Goal: Communication & Community: Answer question/provide support

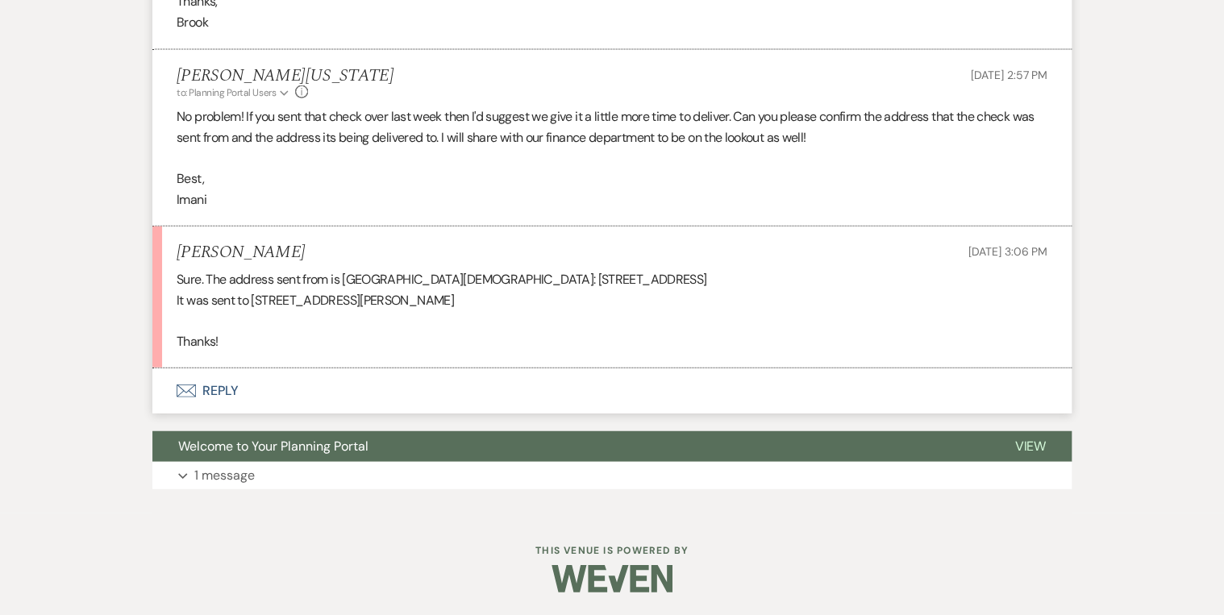
click at [212, 384] on button "Envelope Reply" at bounding box center [611, 390] width 919 height 45
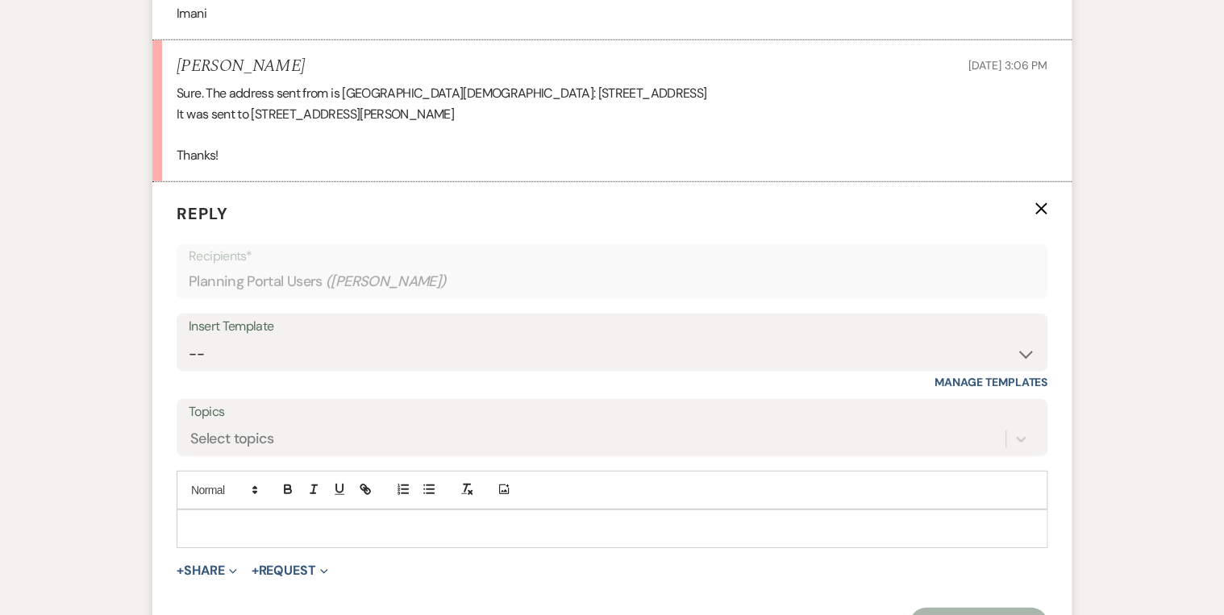
scroll to position [2046, 0]
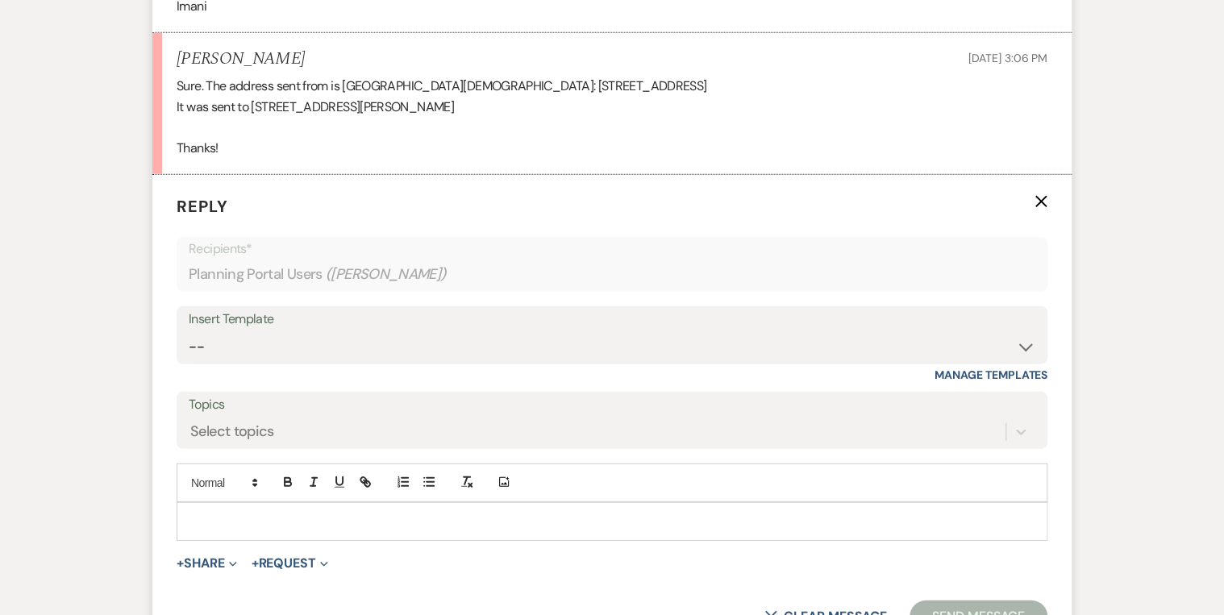
click at [239, 530] on div at bounding box center [611, 521] width 869 height 37
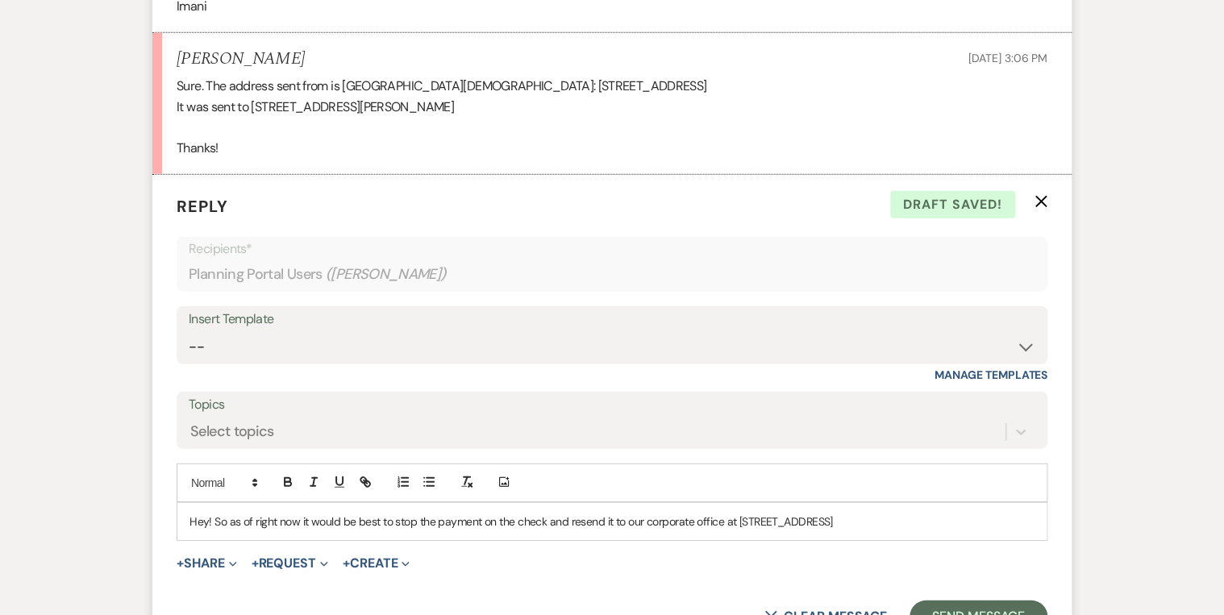
click at [297, 516] on p "Hey! So as of right now it would be best to stop the payment on the check and r…" at bounding box center [611, 522] width 845 height 18
click at [513, 520] on p "Hey! So as of right now, it would be best to stop the payment on the check and …" at bounding box center [611, 522] width 845 height 18
click at [516, 521] on p "Hey! So as of right now, it would be best to stop the payment on the check and …" at bounding box center [611, 522] width 845 height 18
click at [544, 513] on p "Hey! So as of right now, it would be best to stop the payment on the check and …" at bounding box center [611, 522] width 845 height 18
click at [289, 526] on p "Hey! So as of right now, it would be best to stop the payment on the check head…" at bounding box center [611, 522] width 845 height 18
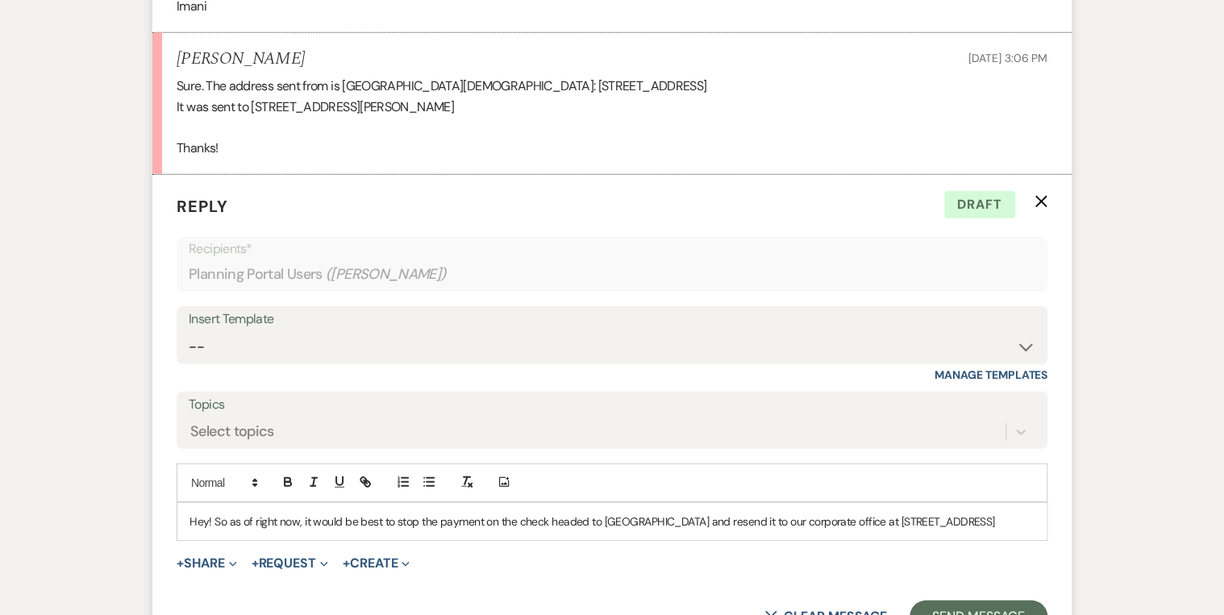
click at [287, 530] on p "Hey! So as of right now, it would be best to stop the payment on the check head…" at bounding box center [611, 522] width 845 height 18
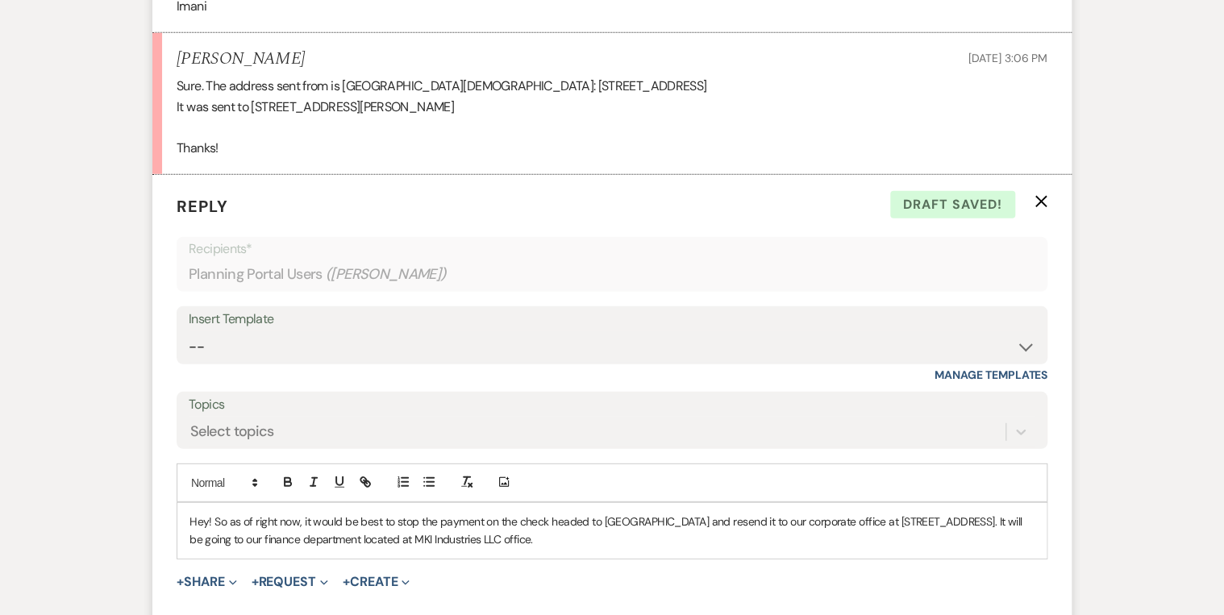
drag, startPoint x: 515, startPoint y: 538, endPoint x: 561, endPoint y: 538, distance: 45.9
click at [561, 538] on p "Hey! So as of right now, it would be best to stop the payment on the check head…" at bounding box center [611, 531] width 845 height 36
click at [538, 538] on p "Hey! So as of right now, it would be best to stop the payment on the check head…" at bounding box center [611, 531] width 845 height 36
drag, startPoint x: 542, startPoint y: 535, endPoint x: 663, endPoint y: 535, distance: 120.9
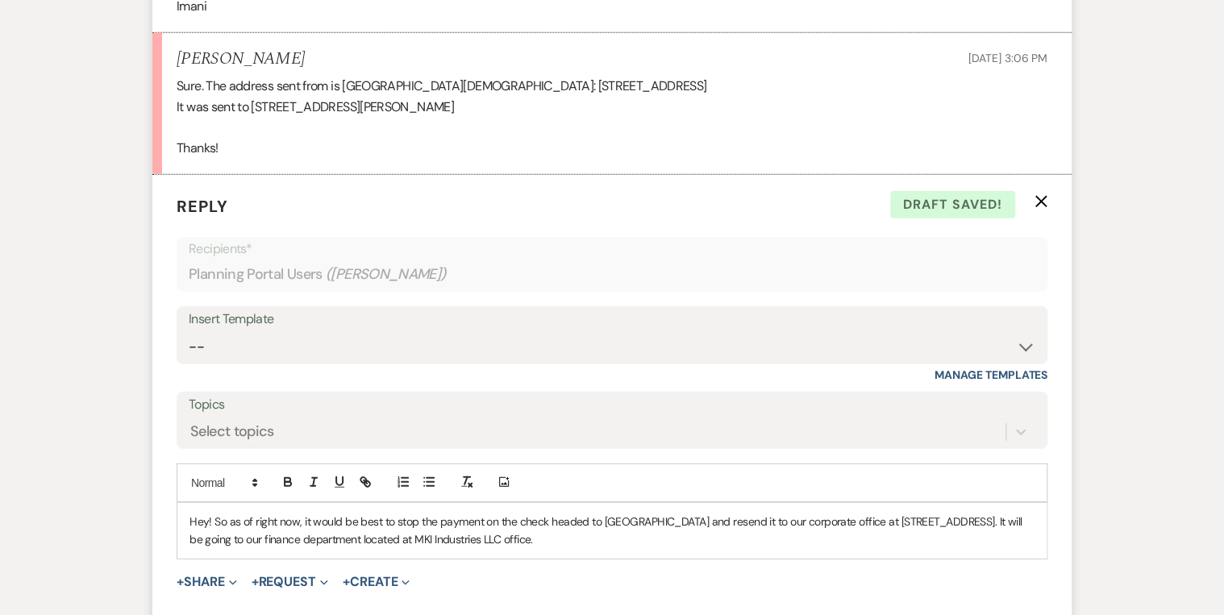
click at [663, 535] on p "Hey! So as of right now, it would be best to stop the payment on the check head…" at bounding box center [611, 531] width 845 height 36
click at [671, 535] on p "Hey! So as of right now, it would be best to stop the payment on the check head…" at bounding box center [611, 531] width 845 height 36
click at [672, 535] on p "Hey! So as of right now, it would be best to stop the payment on the check head…" at bounding box center [611, 531] width 845 height 36
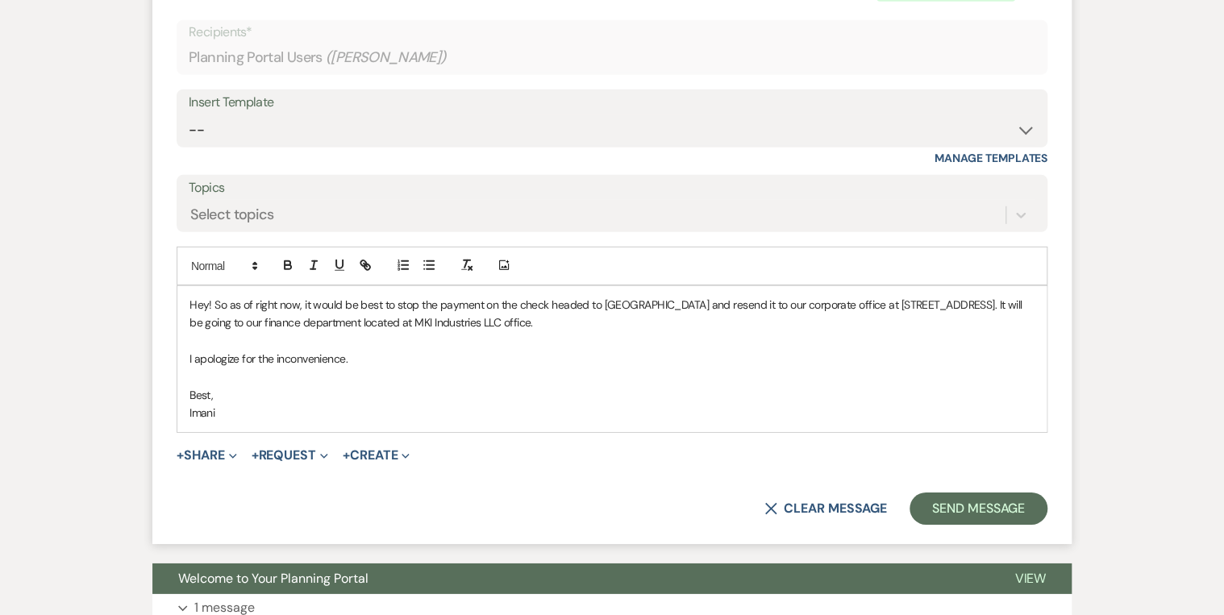
scroll to position [2304, 0]
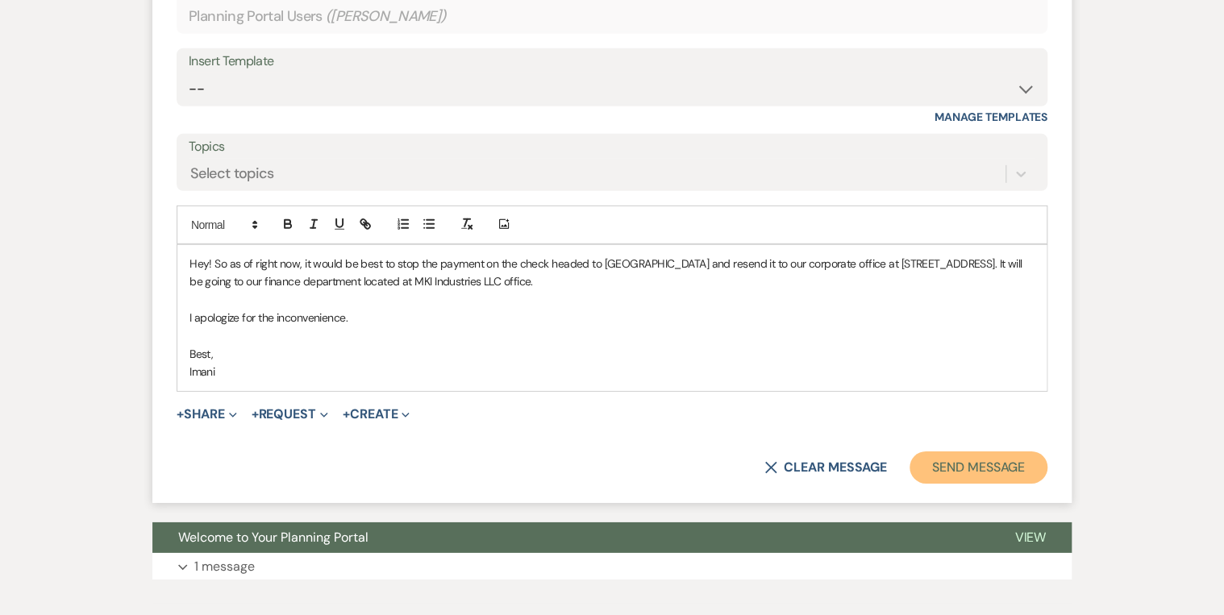
click at [961, 454] on button "Send Message" at bounding box center [978, 467] width 138 height 32
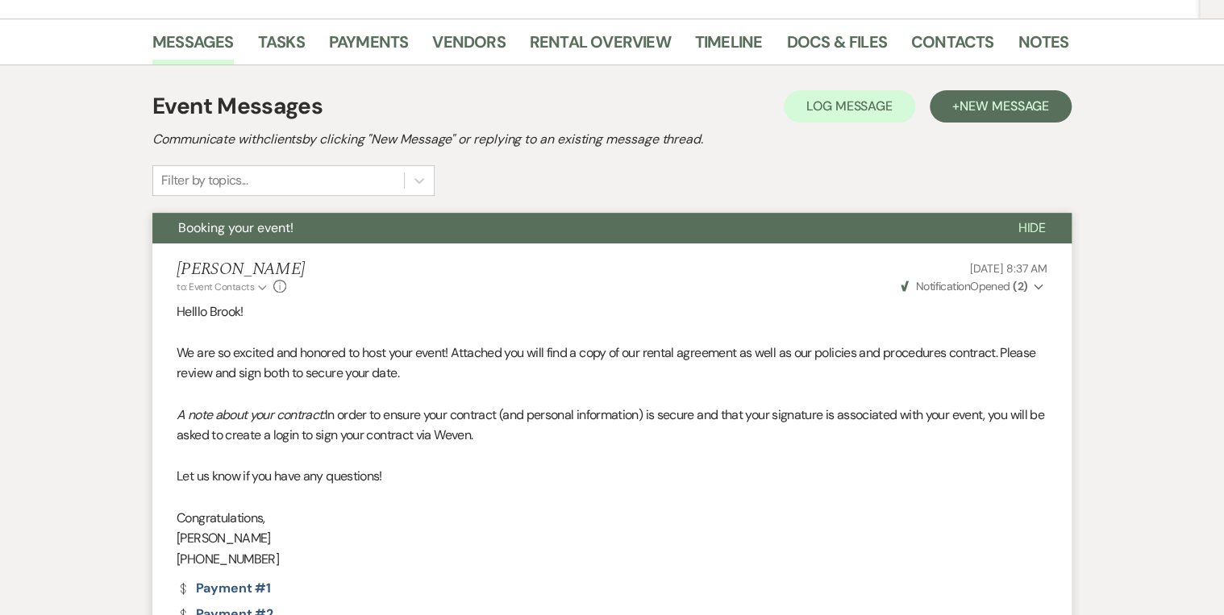
scroll to position [0, 0]
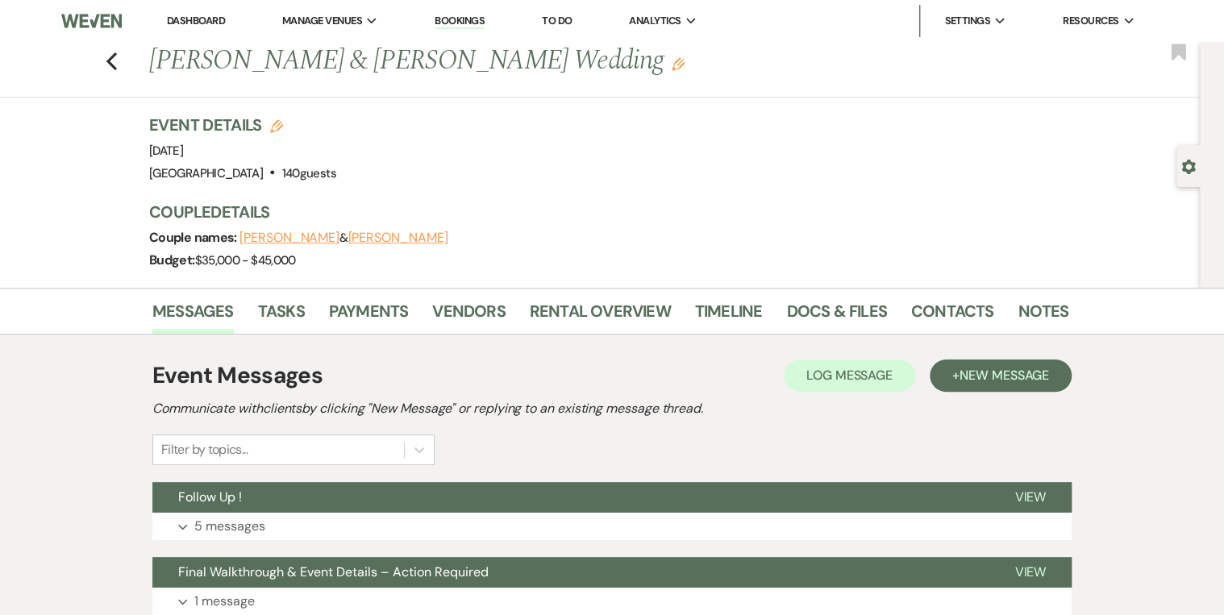
click at [455, 17] on link "Bookings" at bounding box center [459, 21] width 50 height 15
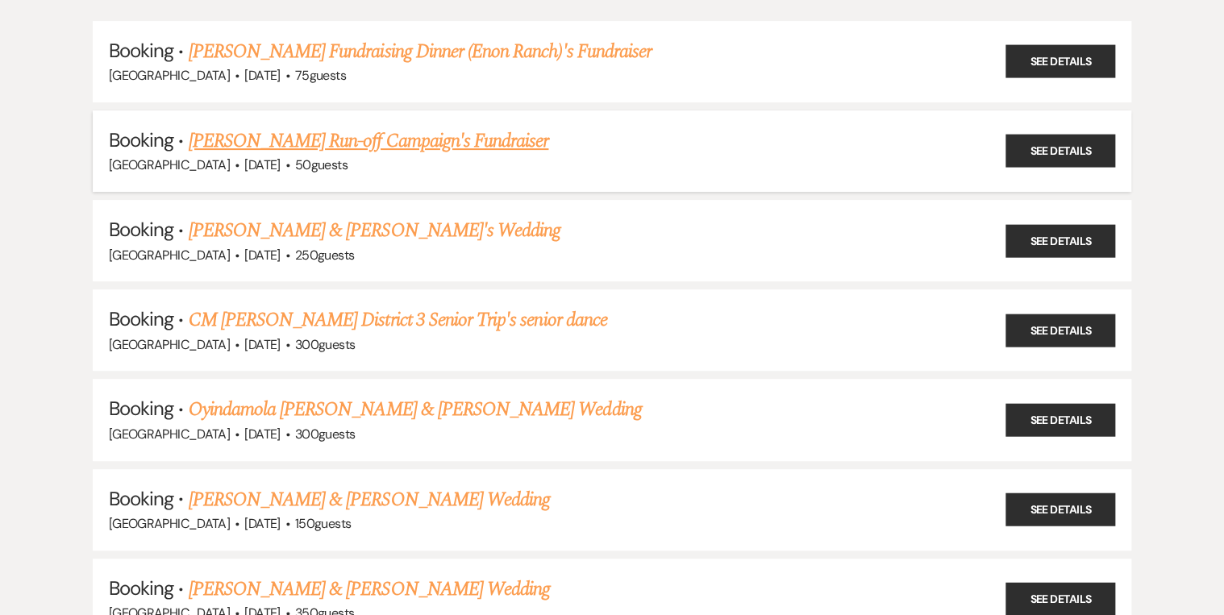
scroll to position [193, 0]
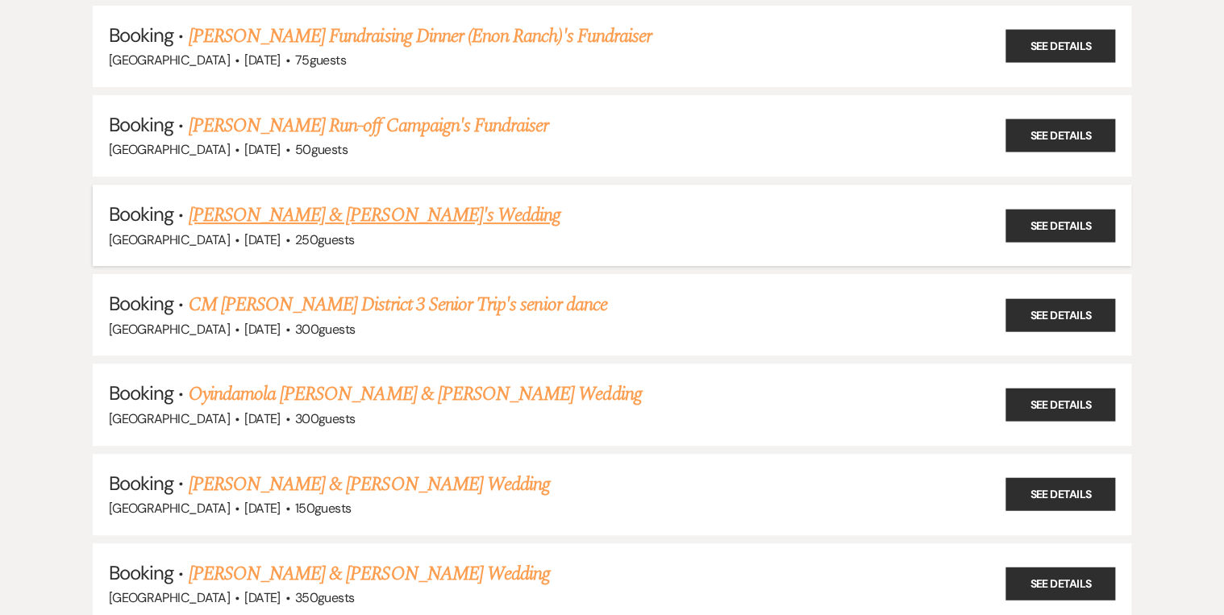
click at [306, 214] on link "Darius Coley & Jaelle Sodjatsi's Wedding" at bounding box center [375, 215] width 372 height 29
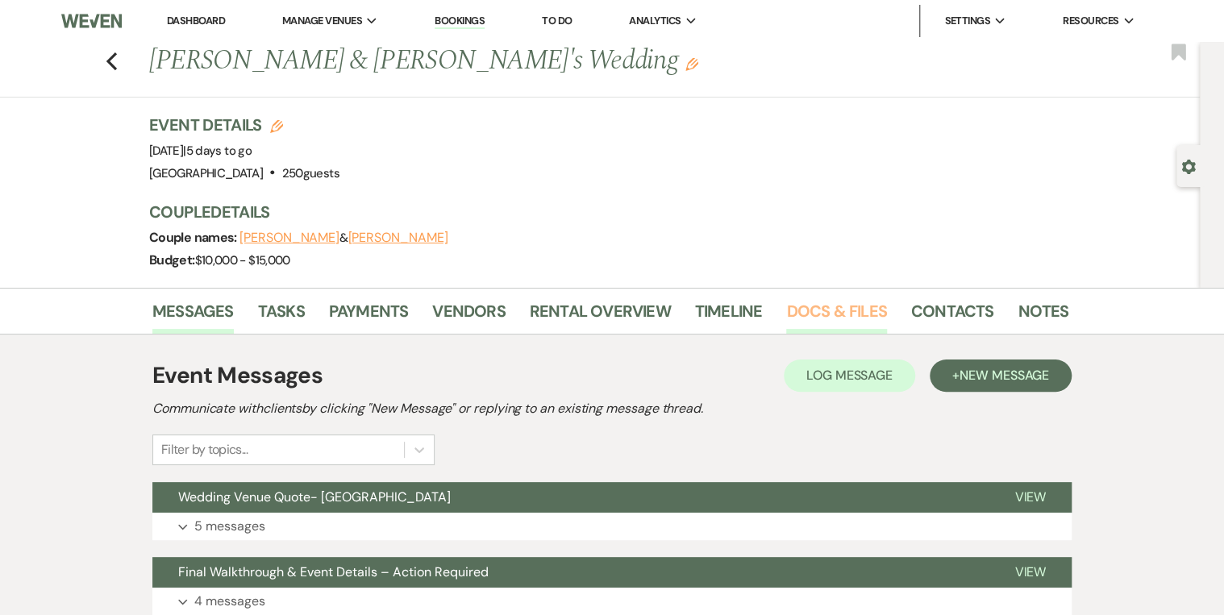
click at [805, 305] on link "Docs & Files" at bounding box center [836, 315] width 100 height 35
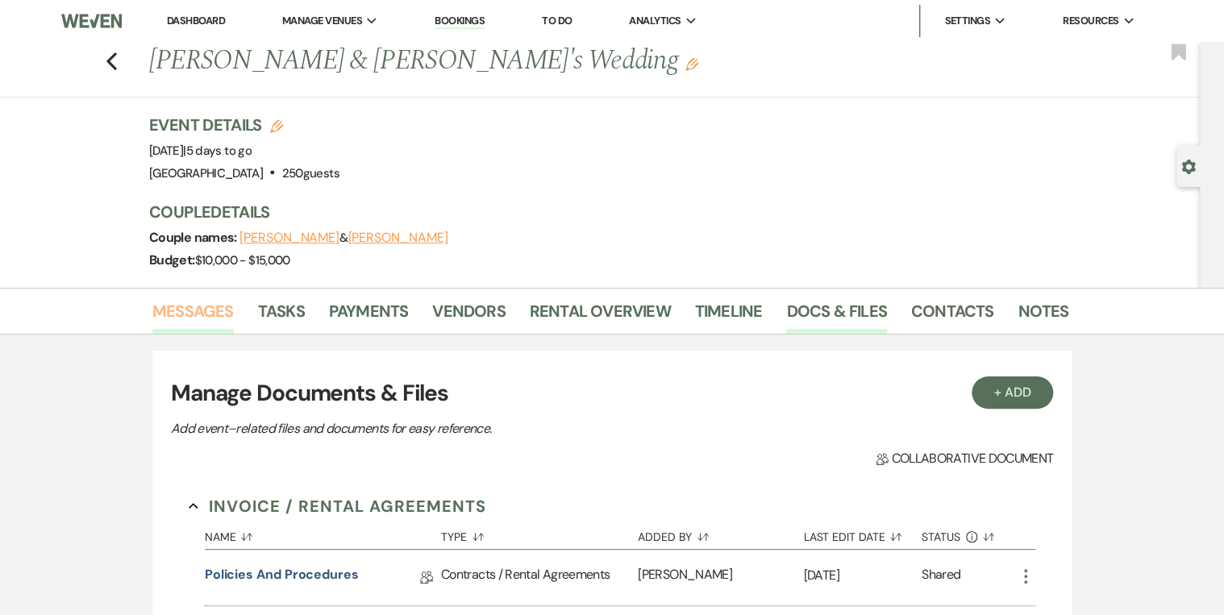
click at [195, 316] on link "Messages" at bounding box center [192, 315] width 81 height 35
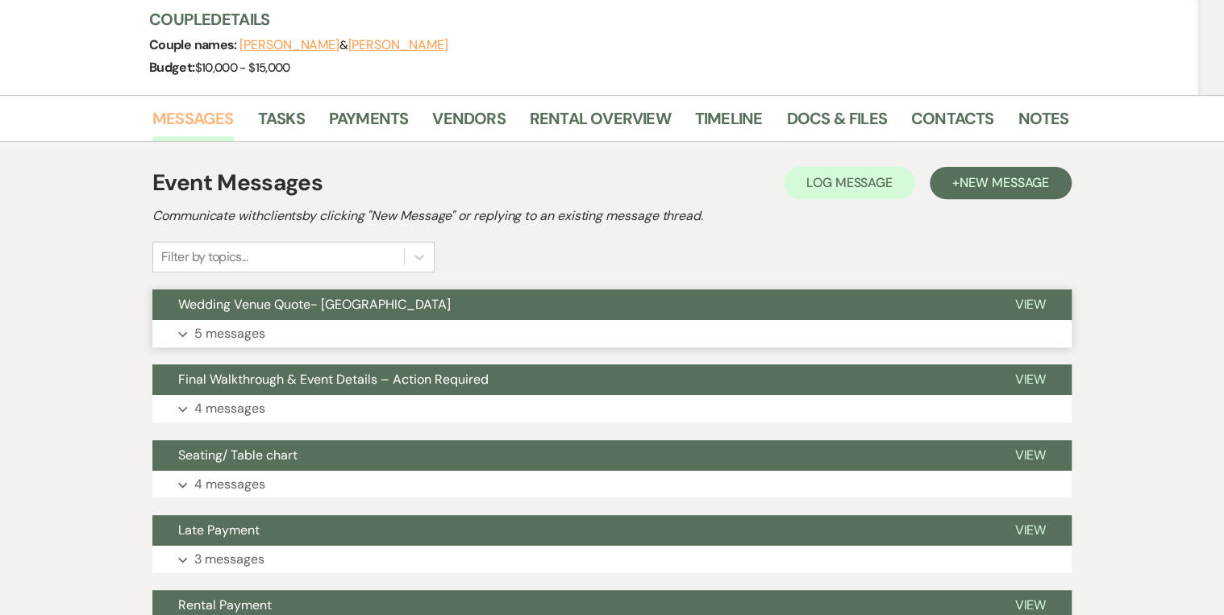
scroll to position [193, 0]
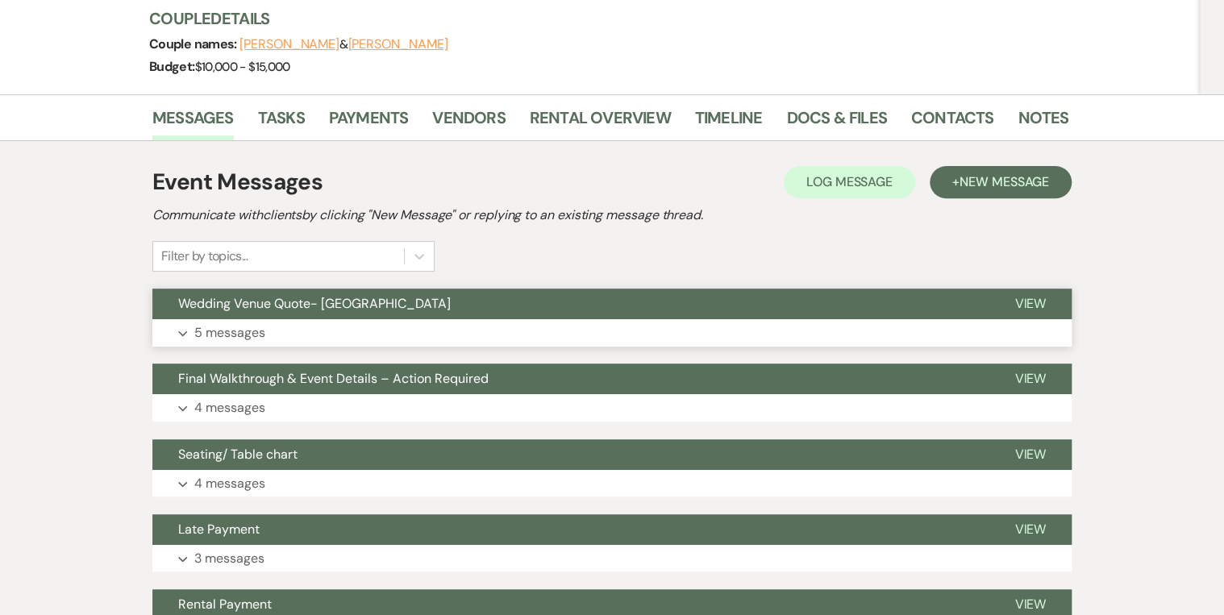
click at [306, 310] on span "Wedding Venue Quote- Enon Ranch" at bounding box center [314, 303] width 272 height 17
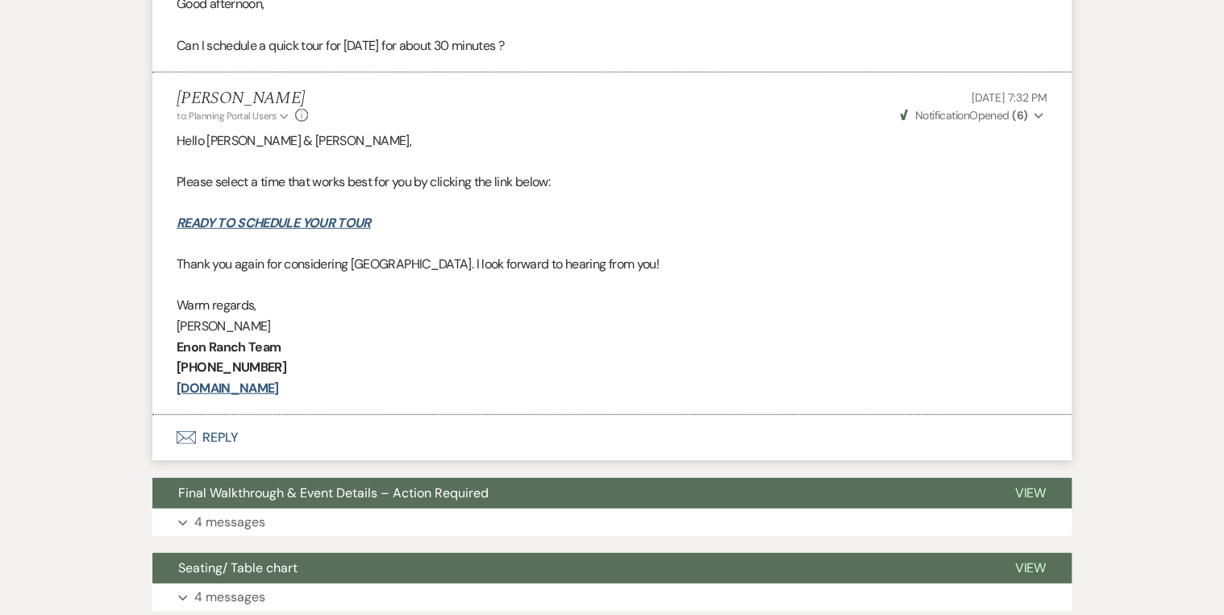
scroll to position [2257, 0]
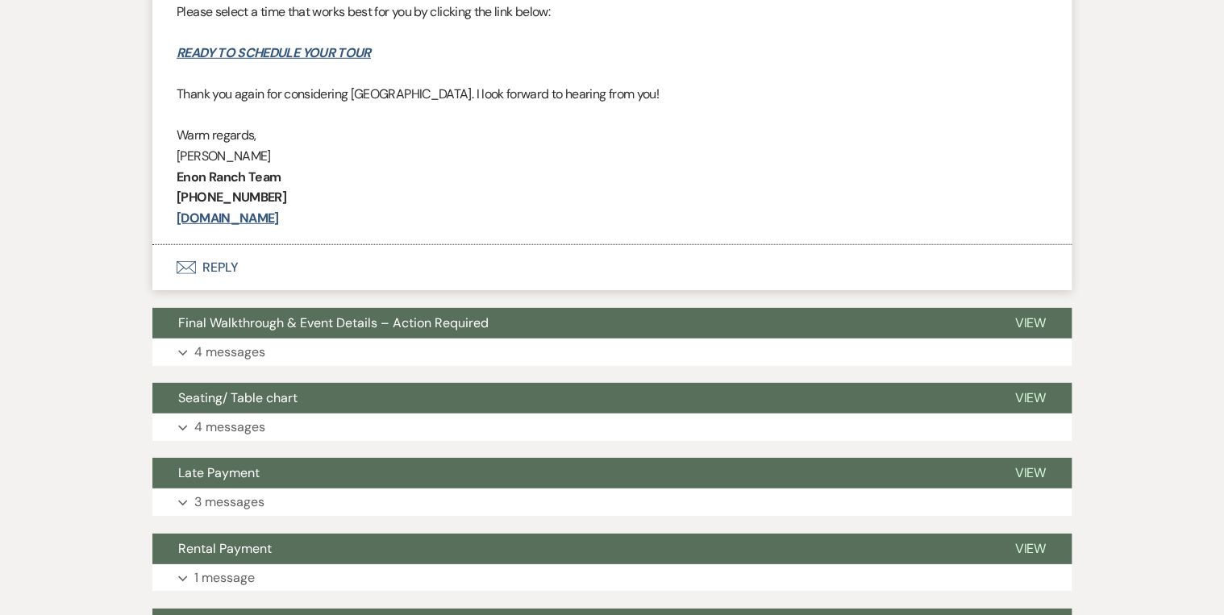
click at [303, 344] on button "Expand 4 messages" at bounding box center [611, 352] width 919 height 27
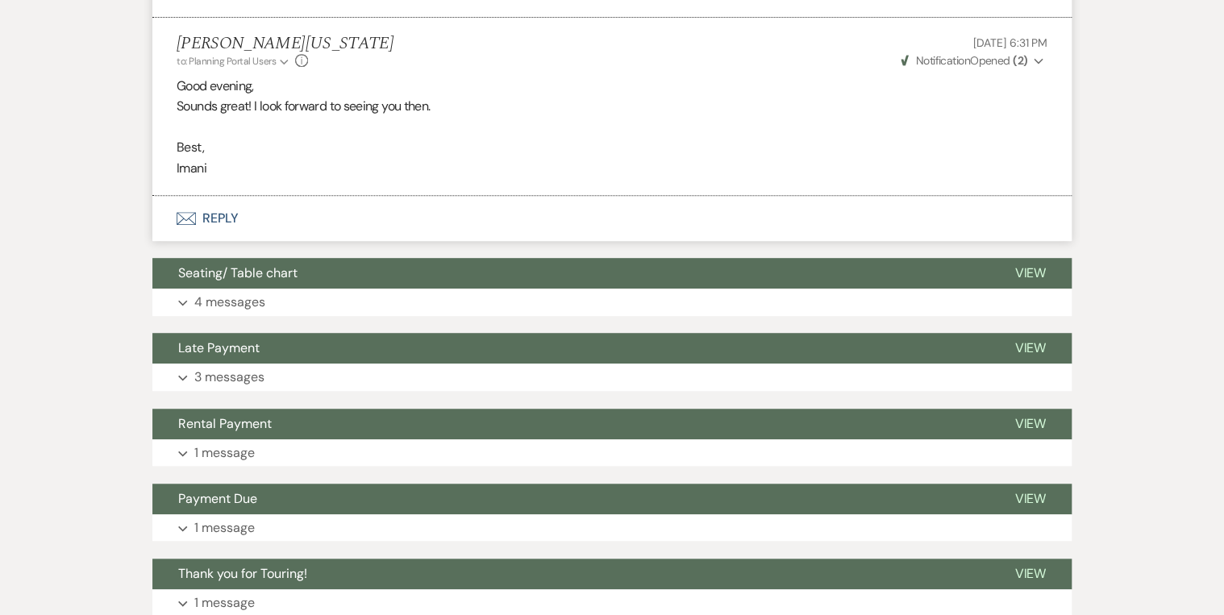
scroll to position [3483, 0]
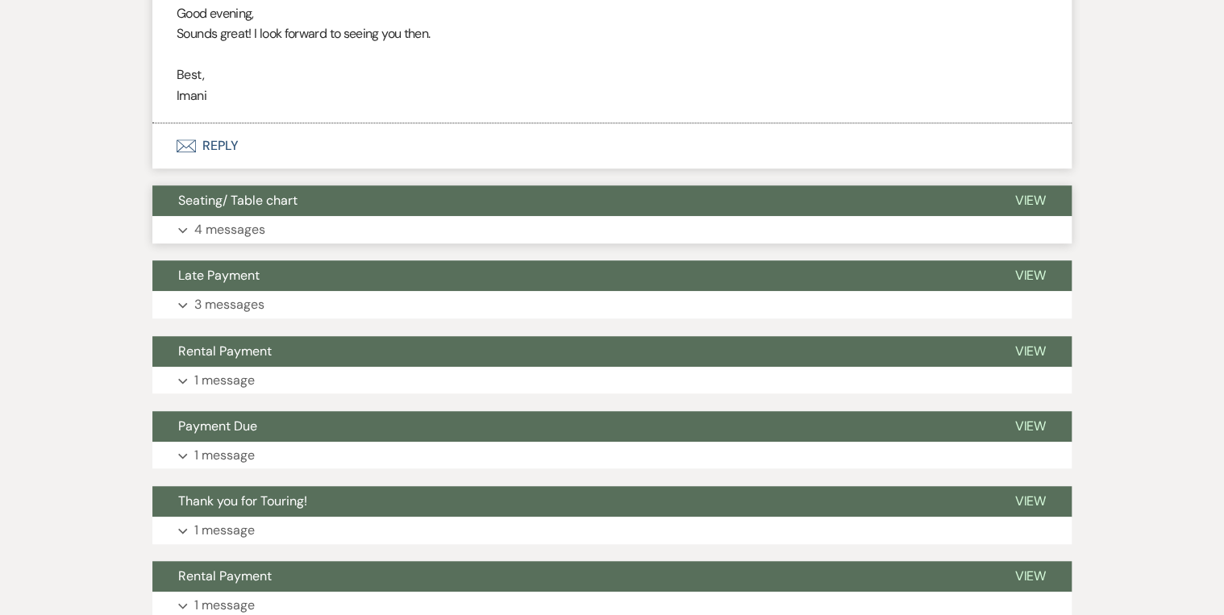
click at [302, 210] on button "Seating/ Table chart" at bounding box center [570, 200] width 836 height 31
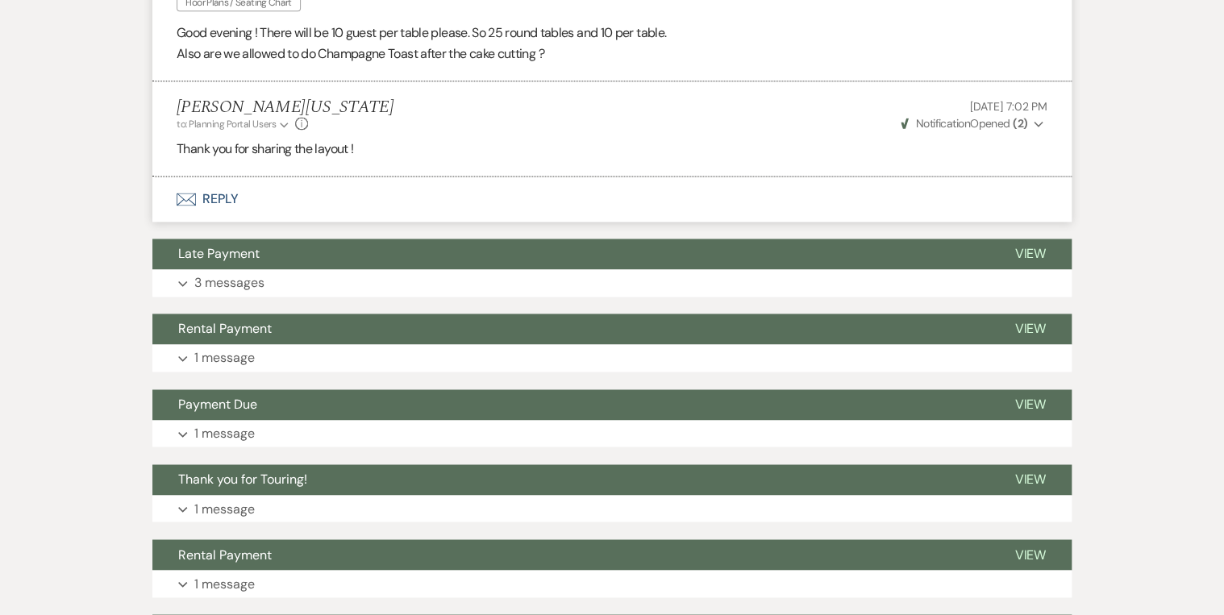
scroll to position [4128, 0]
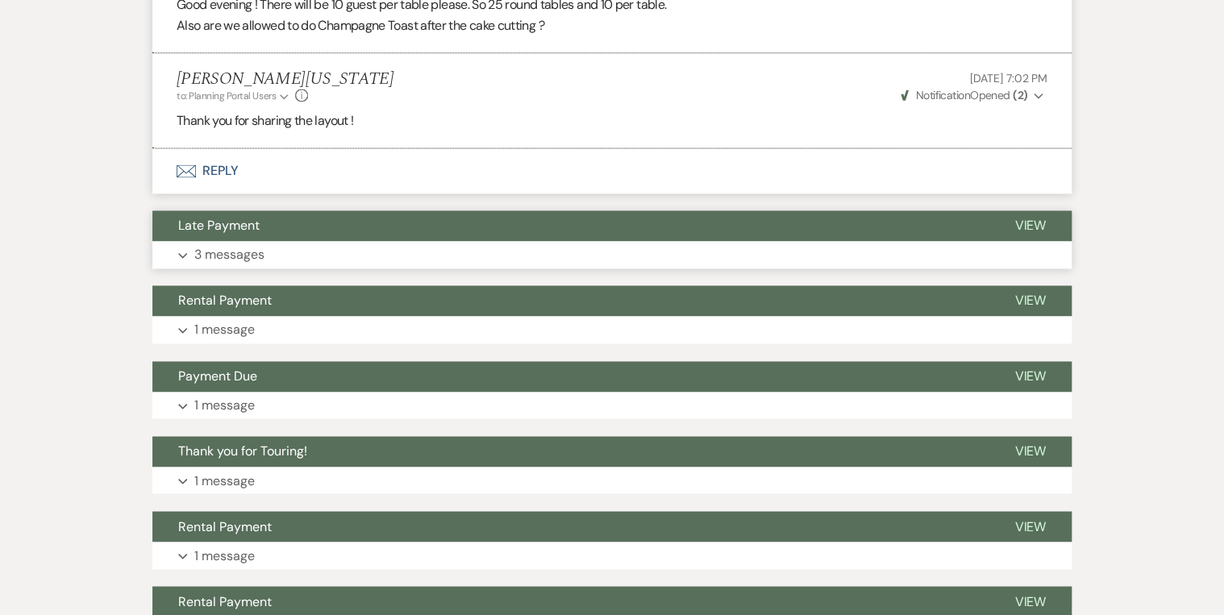
click at [297, 216] on button "Late Payment" at bounding box center [570, 225] width 836 height 31
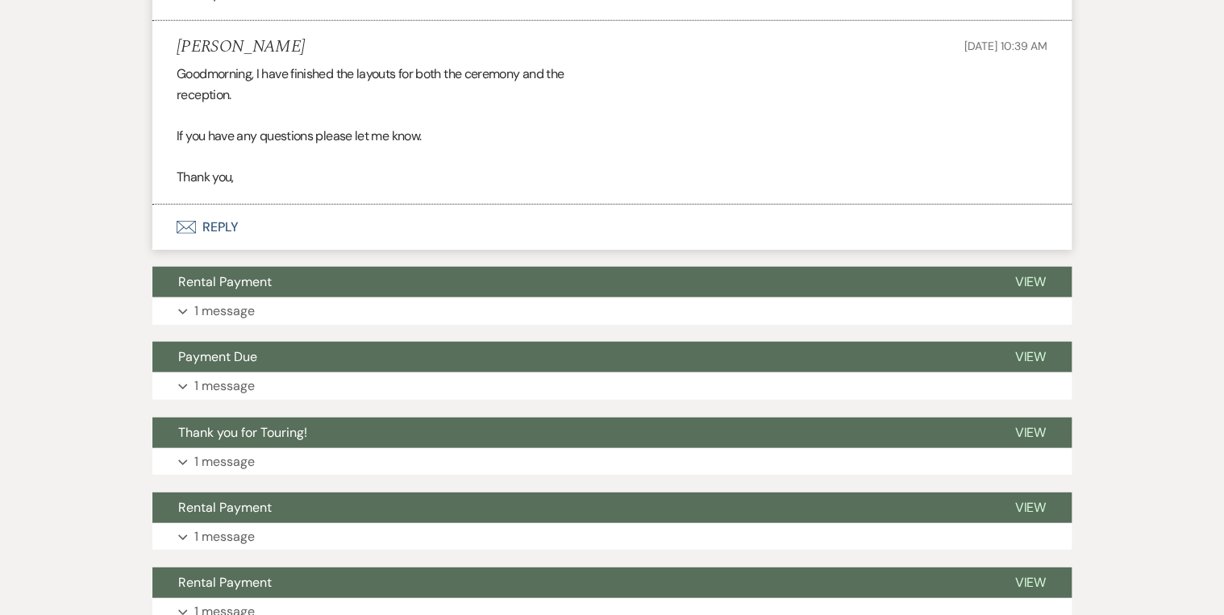
scroll to position [5030, 0]
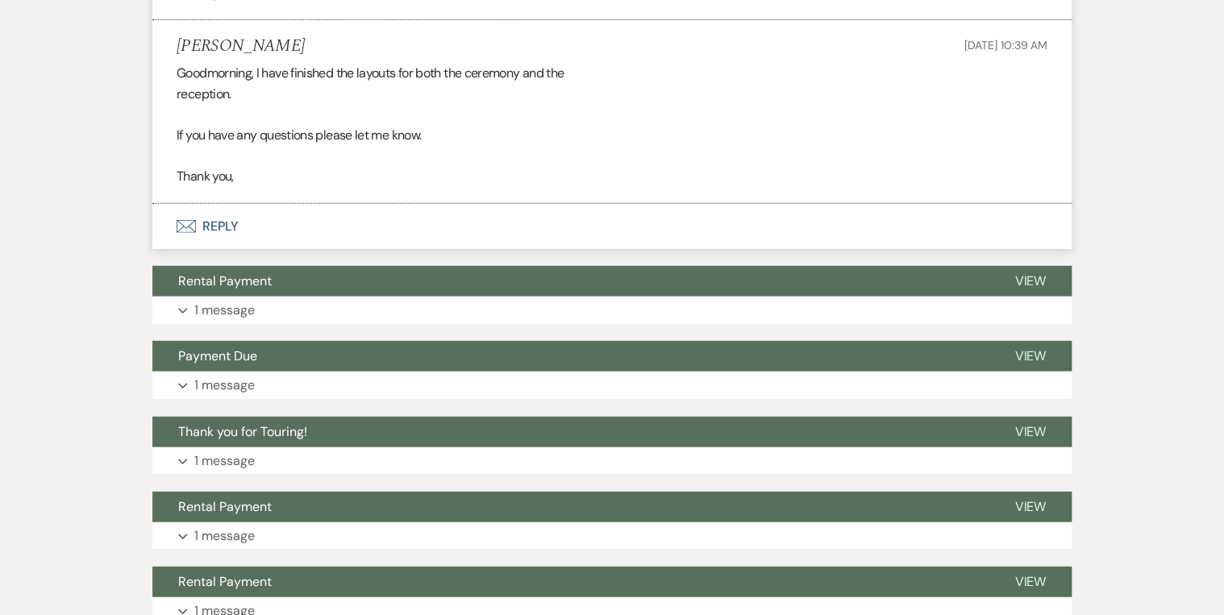
click at [287, 268] on button "Rental Payment" at bounding box center [570, 281] width 836 height 31
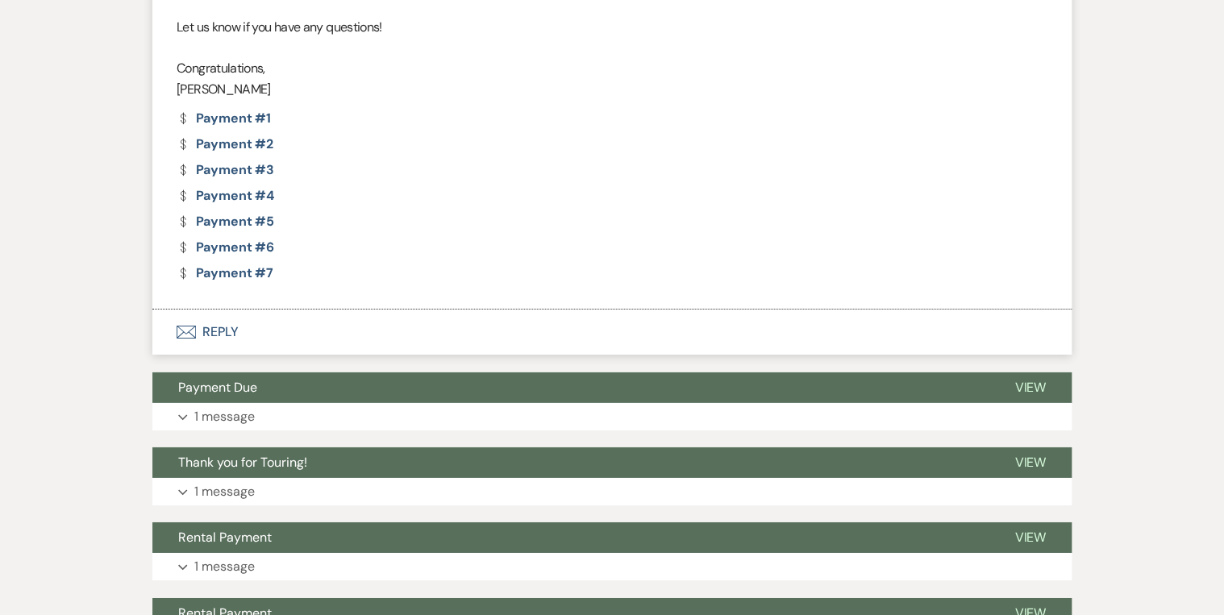
scroll to position [5482, 0]
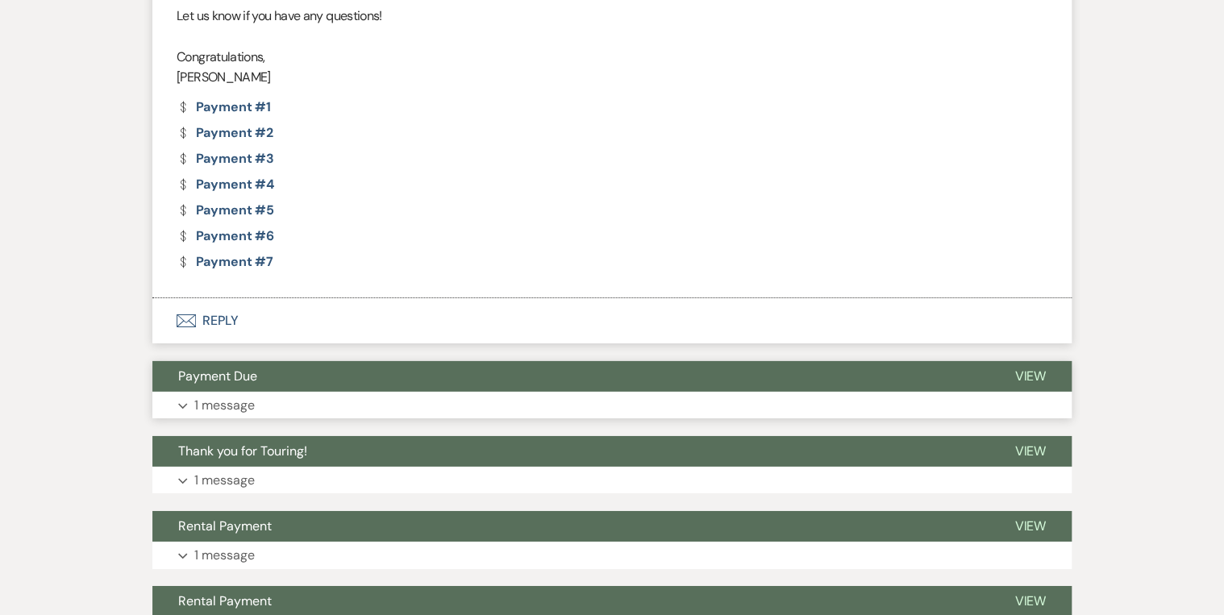
click at [261, 361] on button "Payment Due" at bounding box center [570, 376] width 836 height 31
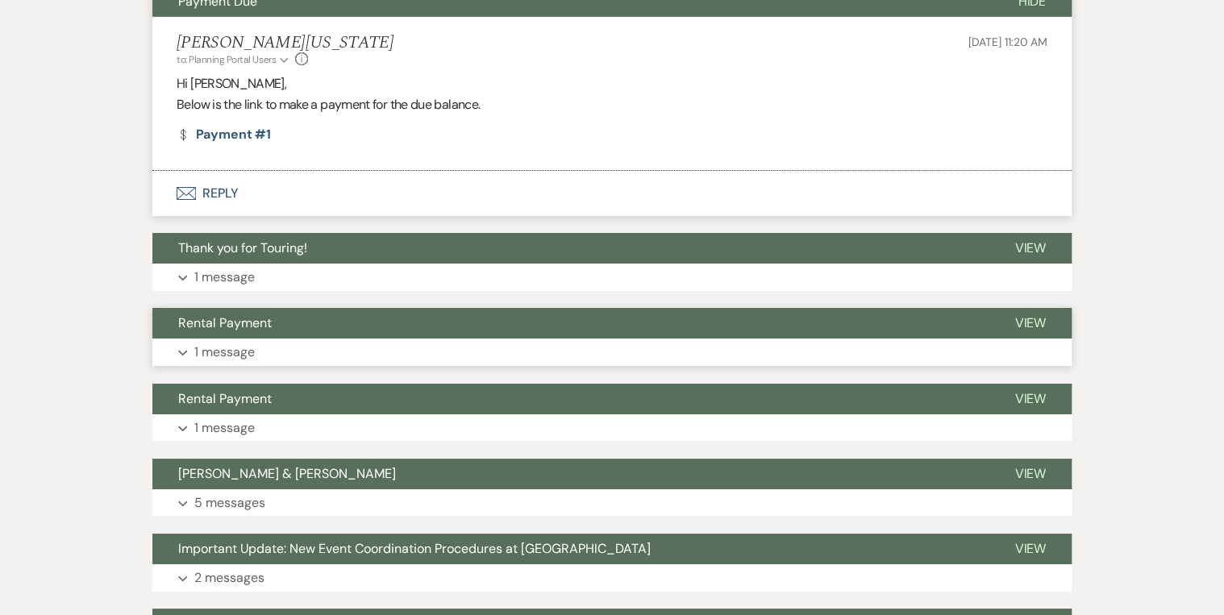
scroll to position [5935, 0]
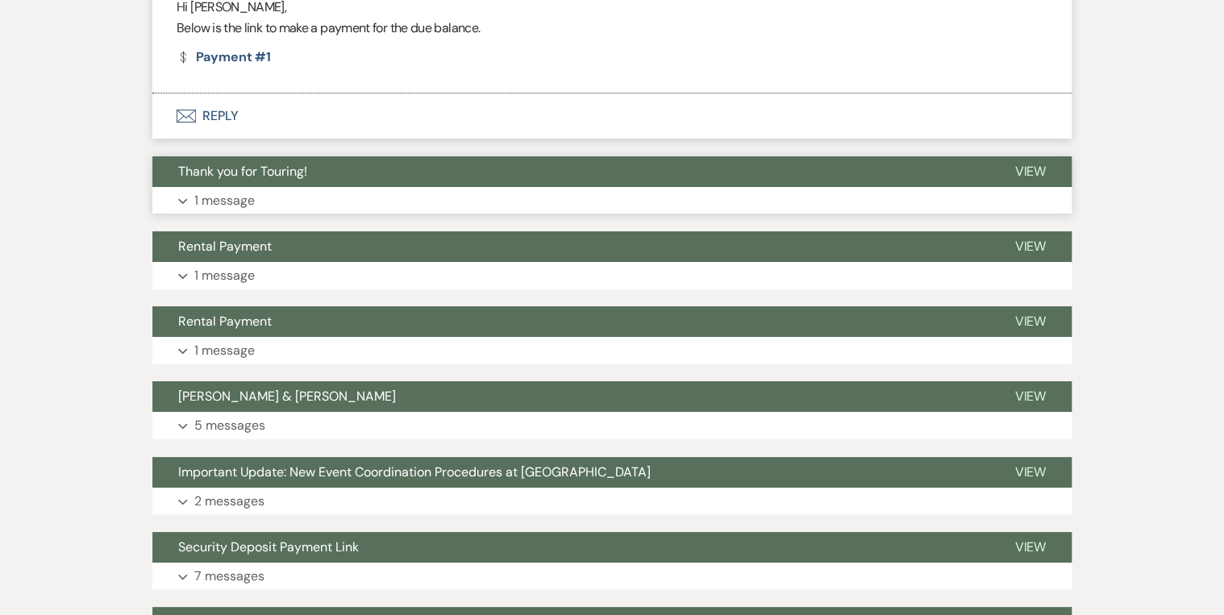
click at [289, 197] on button "Expand 1 message" at bounding box center [611, 200] width 919 height 27
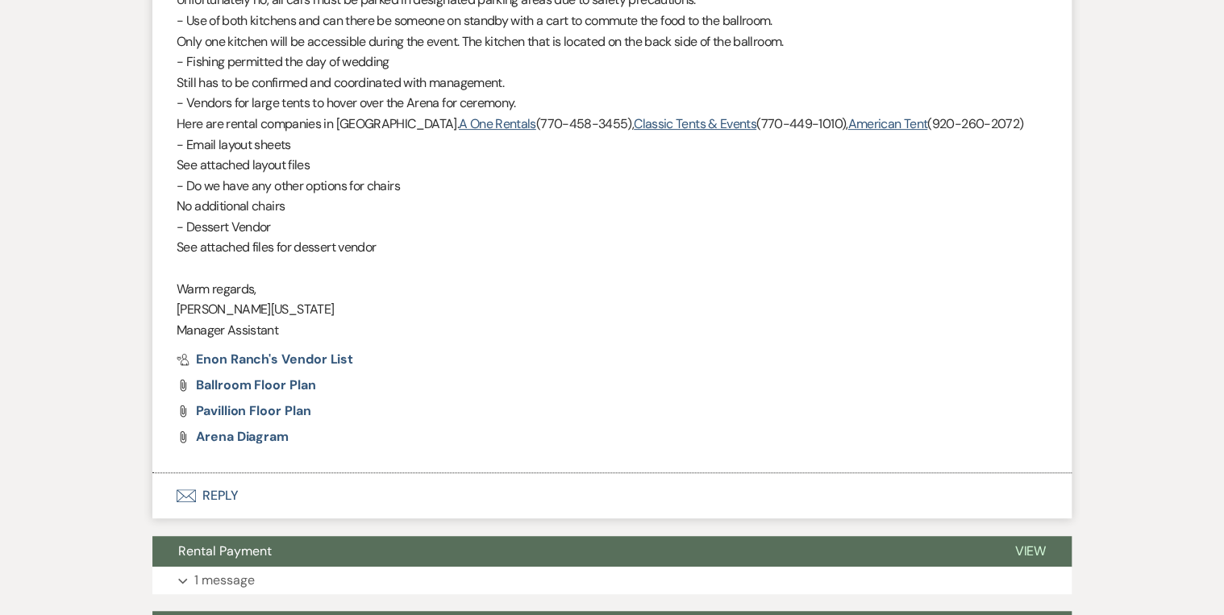
scroll to position [6645, 0]
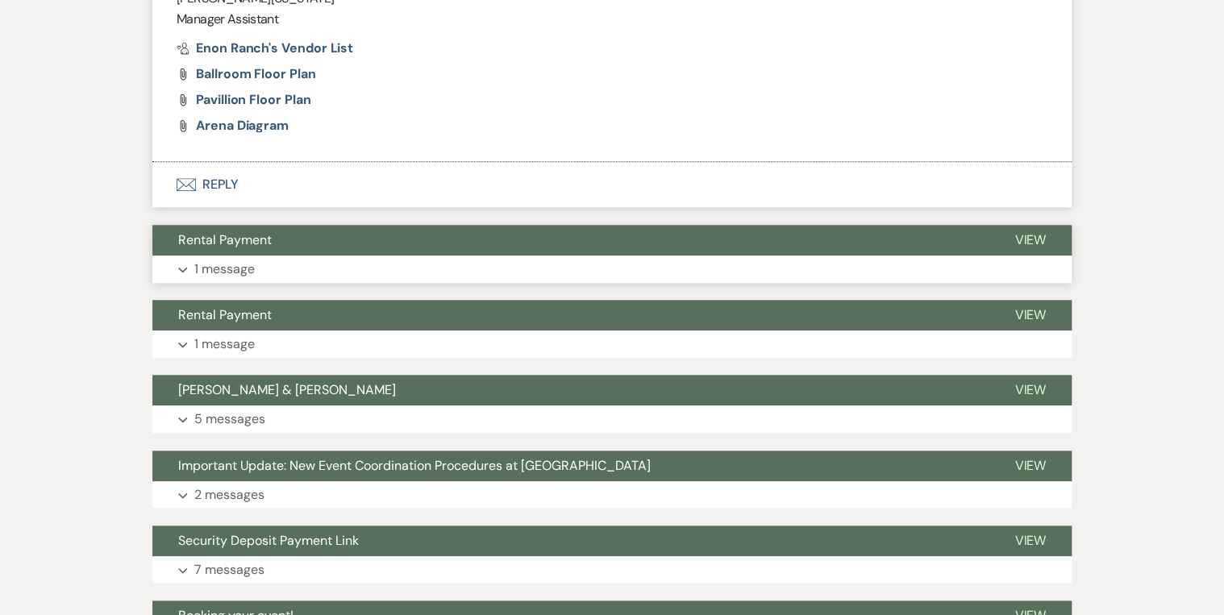
click at [287, 231] on button "Rental Payment" at bounding box center [570, 240] width 836 height 31
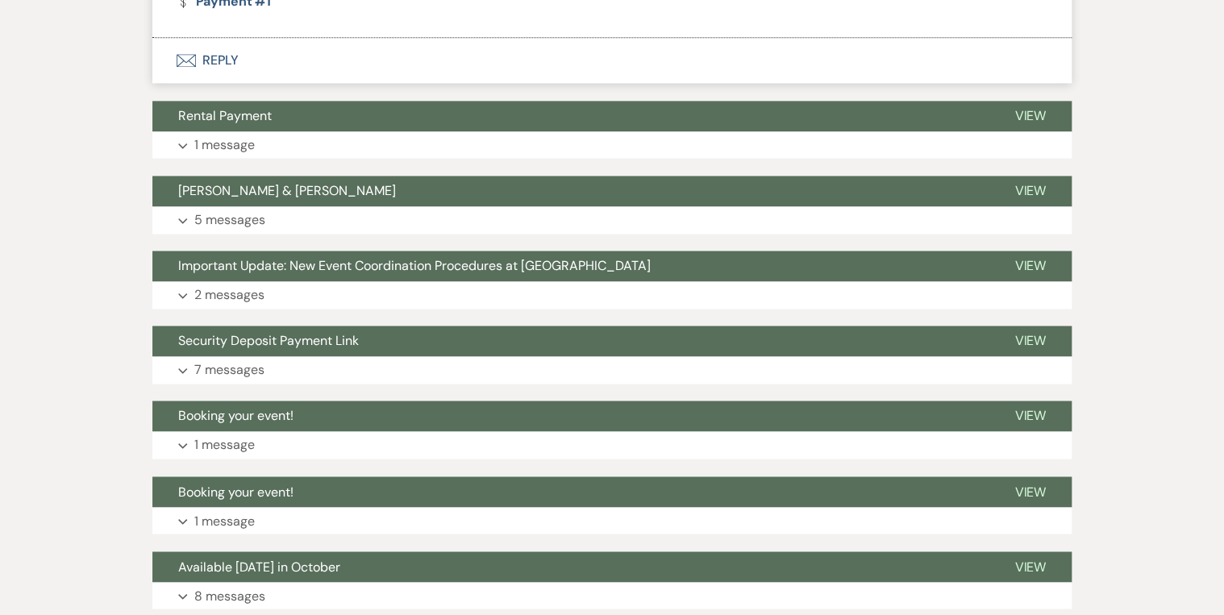
scroll to position [7160, 0]
